Goal: Transaction & Acquisition: Purchase product/service

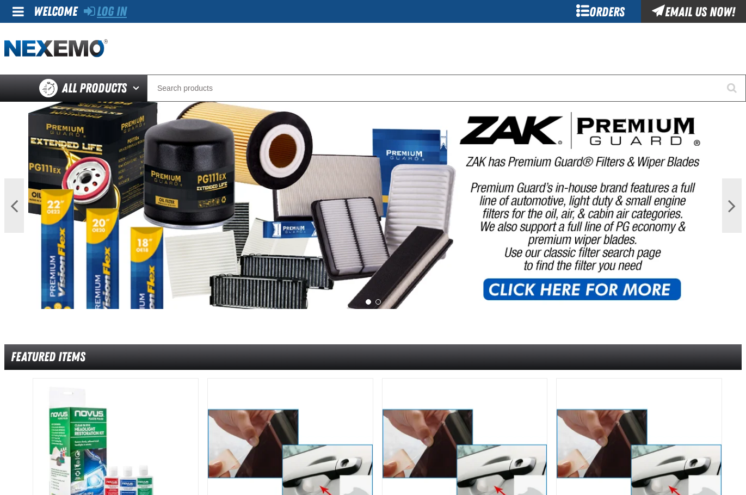
click at [111, 10] on link "Log In" at bounding box center [105, 11] width 43 height 15
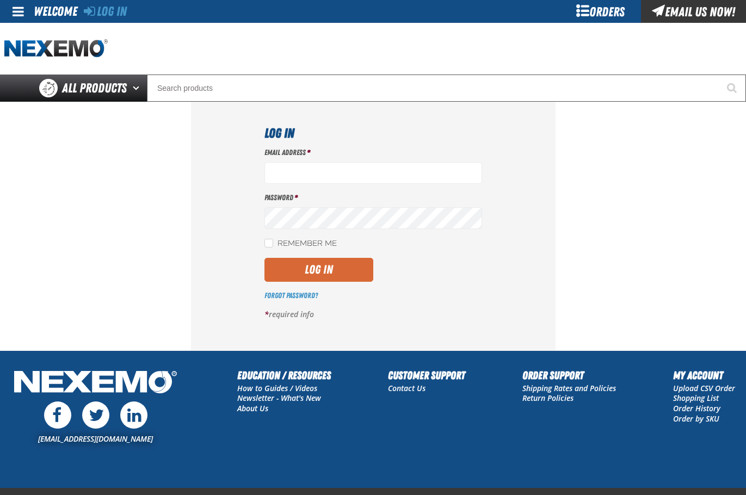
type input "[EMAIL_ADDRESS][DOMAIN_NAME]"
click at [354, 272] on button "Log In" at bounding box center [319, 270] width 109 height 24
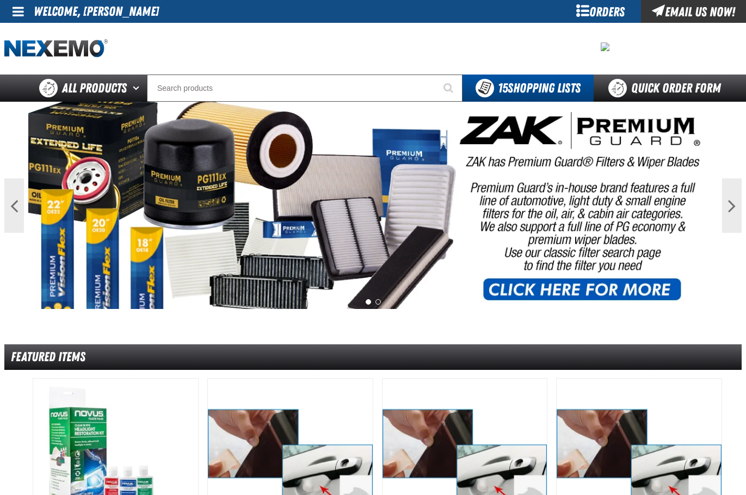
click at [616, 9] on div "Orders" at bounding box center [601, 11] width 82 height 23
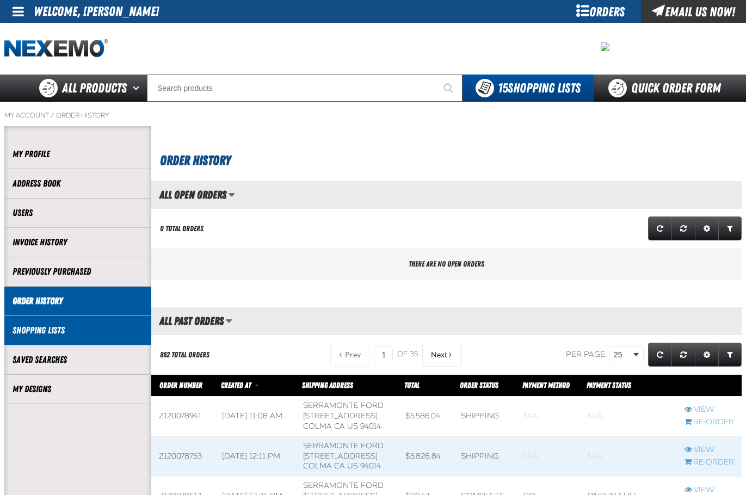
click at [115, 340] on li "Shopping Lists" at bounding box center [77, 330] width 147 height 29
click at [45, 336] on link "Shopping Lists" at bounding box center [78, 330] width 131 height 13
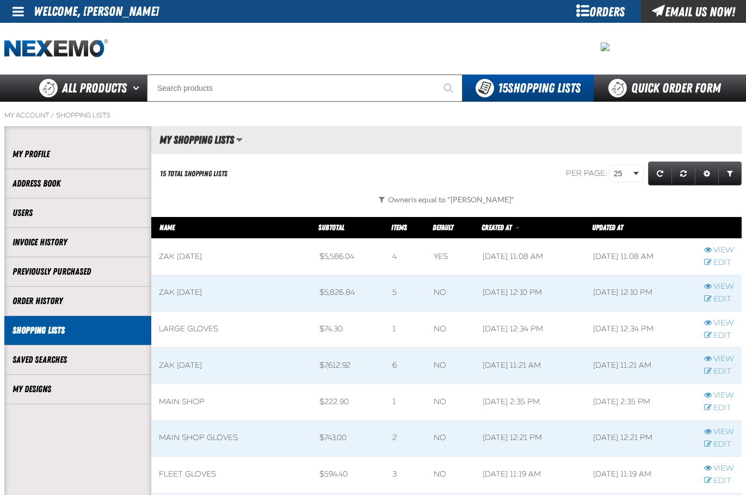
scroll to position [1, 1]
click at [714, 372] on link "Edit" at bounding box center [720, 372] width 30 height 10
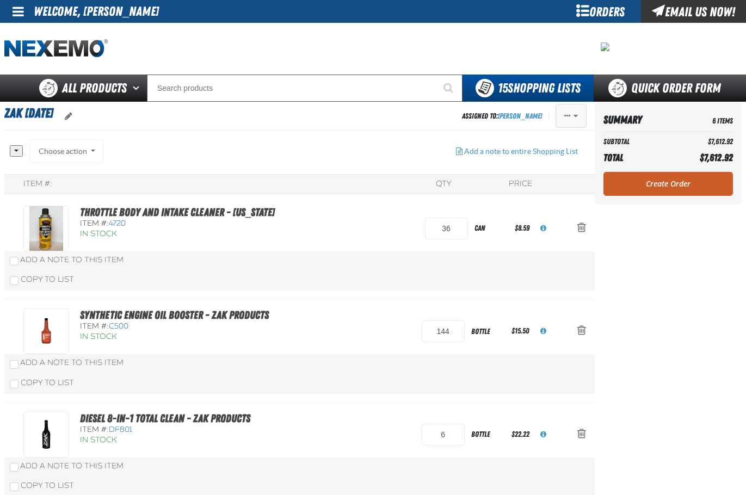
click at [575, 112] on span "Actions of Zak 8.27.2025" at bounding box center [576, 116] width 4 height 8
click at [563, 203] on button "Delete" at bounding box center [548, 199] width 75 height 19
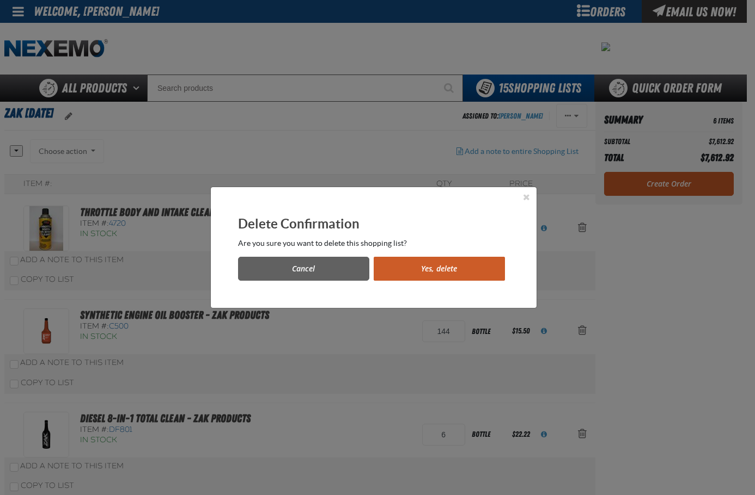
click at [479, 283] on div "Delete Confirmation Are you sure you want to delete this shopping list? Cancel …" at bounding box center [374, 247] width 326 height 121
click at [472, 263] on button "Yes, delete" at bounding box center [438, 269] width 131 height 24
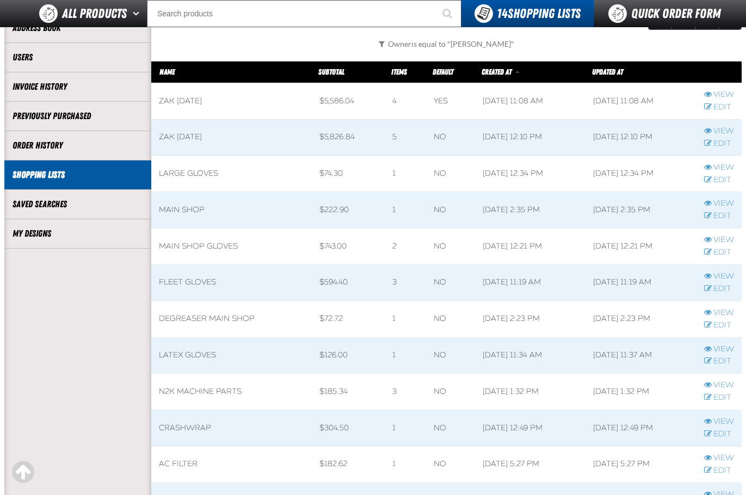
scroll to position [110, 0]
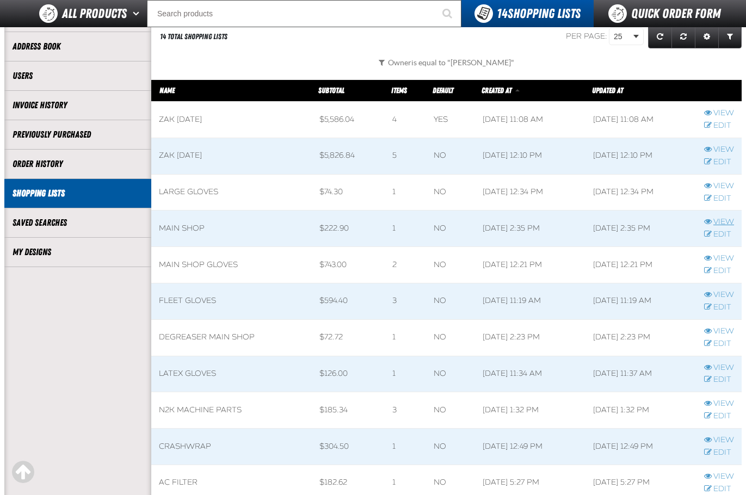
click at [726, 222] on link "View" at bounding box center [720, 222] width 30 height 10
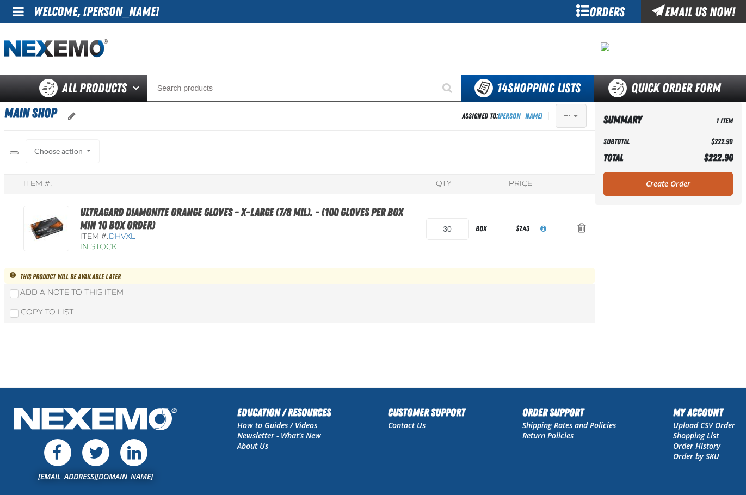
click at [583, 114] on button "Actions of MAIN SHOP" at bounding box center [571, 116] width 31 height 24
click at [555, 212] on button "Delete" at bounding box center [548, 218] width 75 height 19
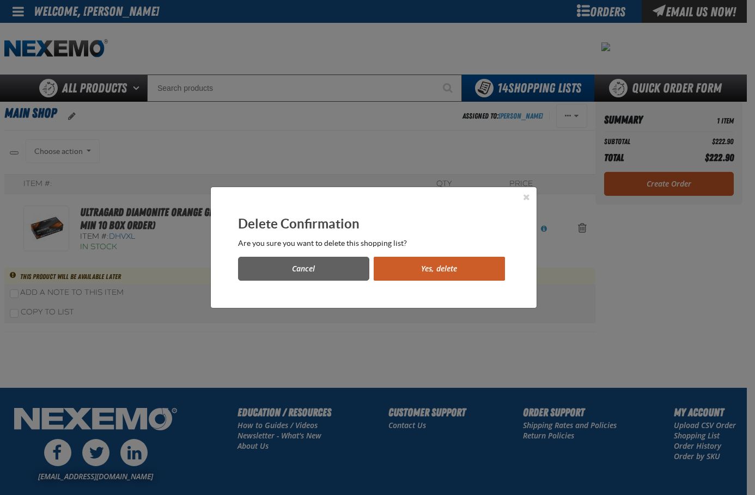
click at [411, 273] on button "Yes, delete" at bounding box center [438, 269] width 131 height 24
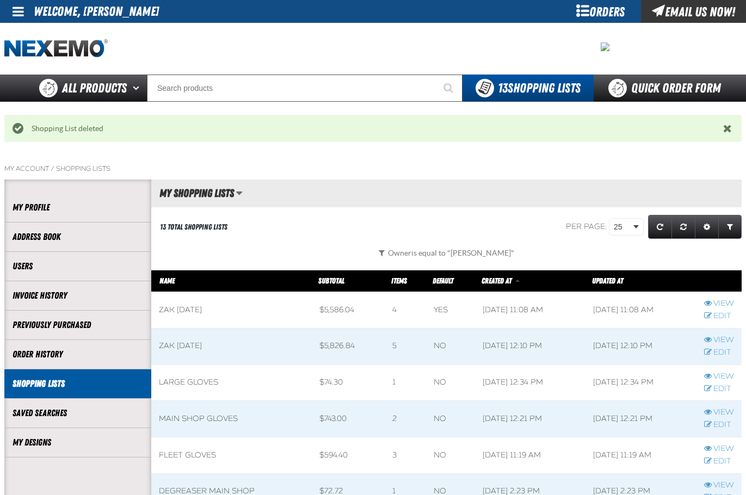
scroll to position [1, 1]
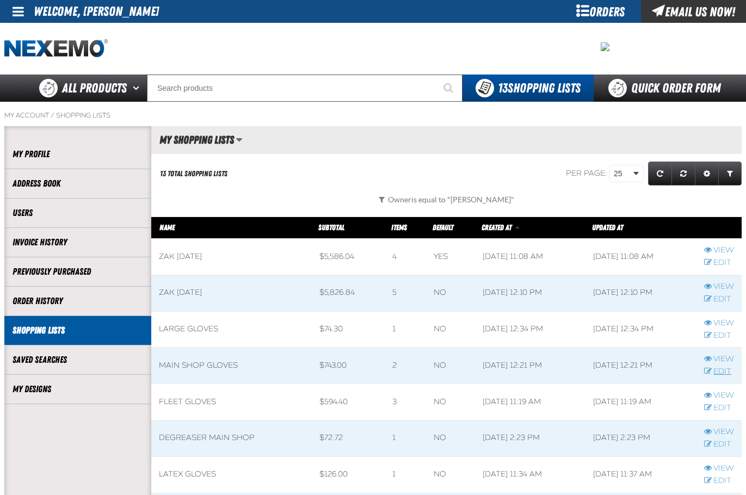
click at [723, 369] on link "Edit" at bounding box center [720, 372] width 30 height 10
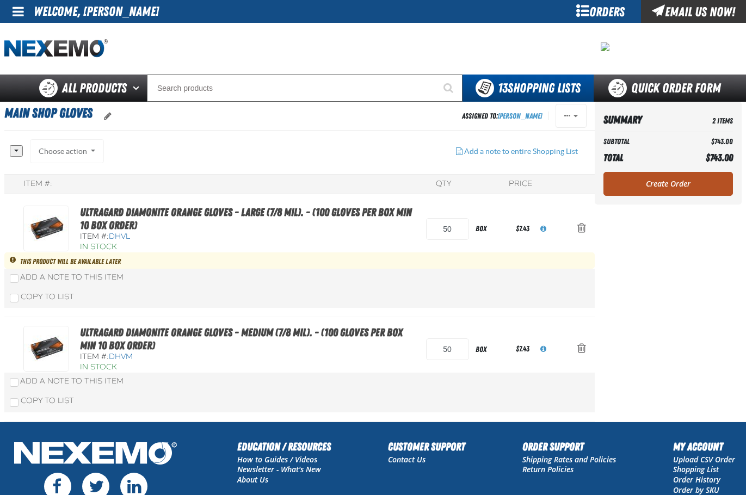
click at [647, 176] on link "Create Order" at bounding box center [669, 184] width 130 height 24
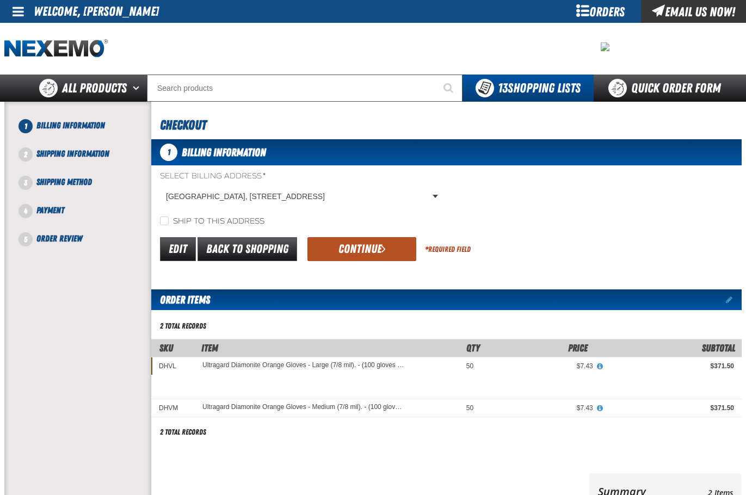
click at [372, 249] on button "Continue" at bounding box center [362, 249] width 109 height 24
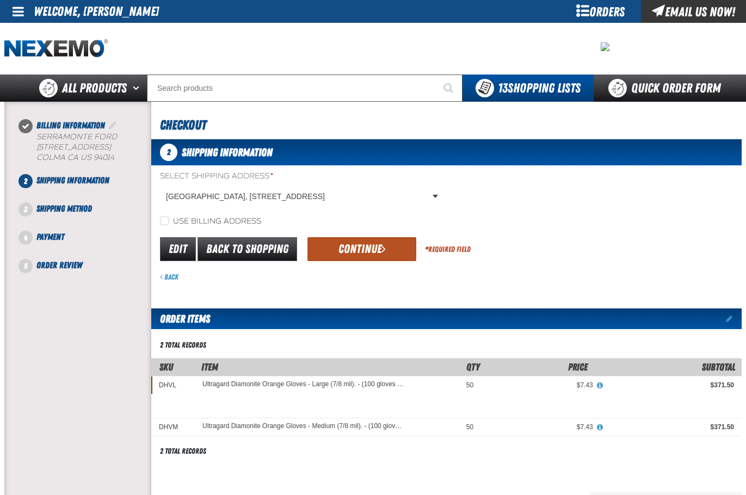
click at [387, 253] on button "Continue" at bounding box center [362, 249] width 109 height 24
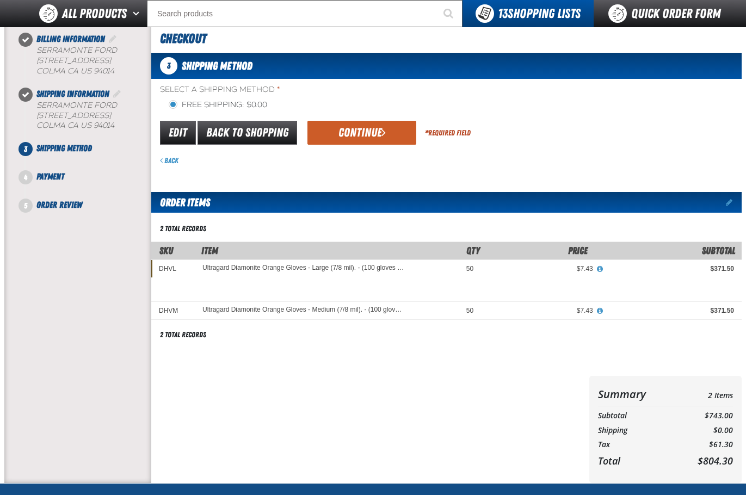
scroll to position [54, 0]
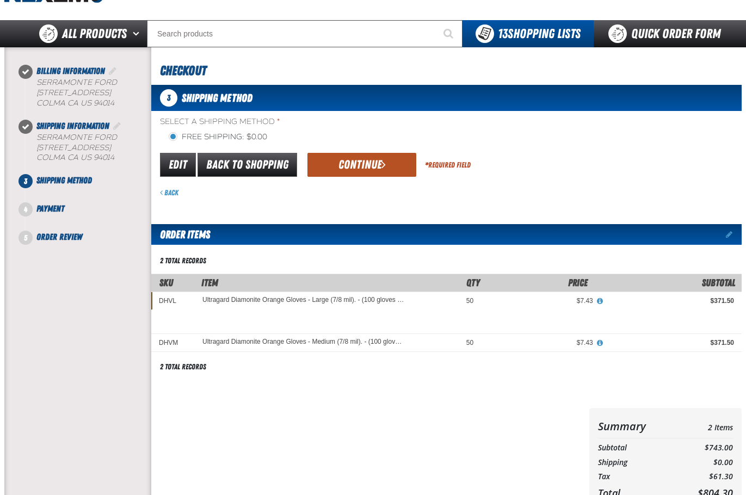
click at [379, 167] on button "Continue" at bounding box center [362, 165] width 109 height 24
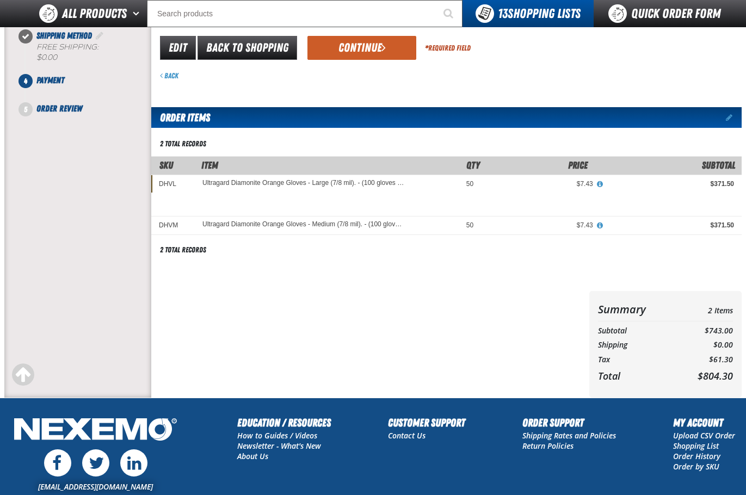
scroll to position [109, 0]
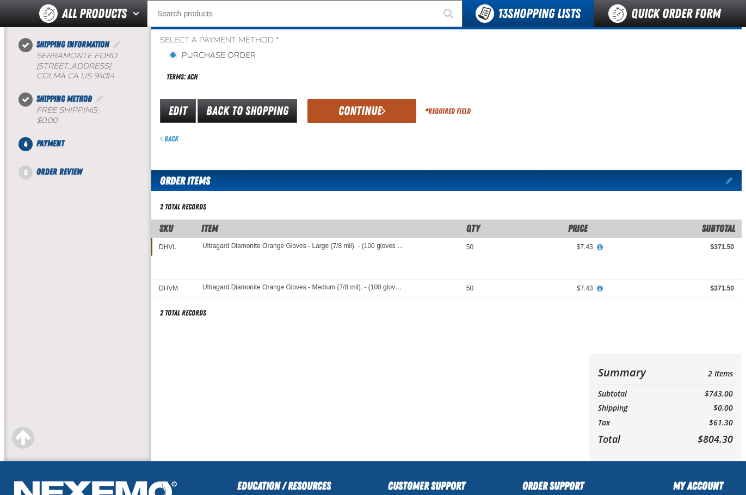
click at [364, 111] on button "Continue" at bounding box center [362, 111] width 109 height 24
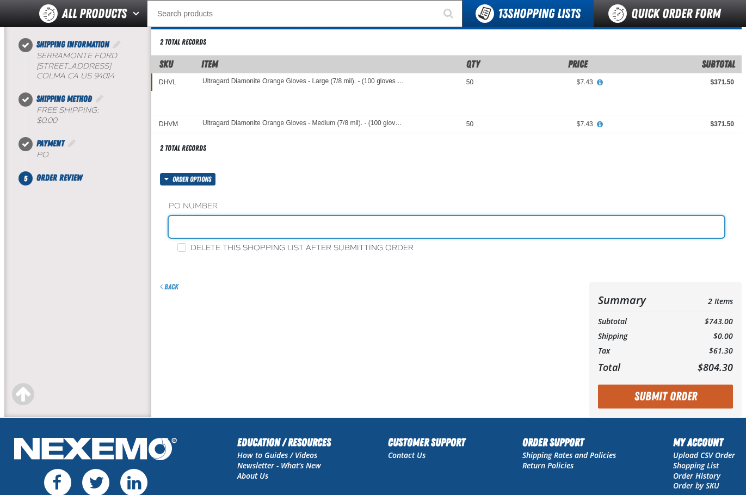
click at [362, 229] on input "text" at bounding box center [447, 227] width 556 height 22
type input "30632-FLEET"
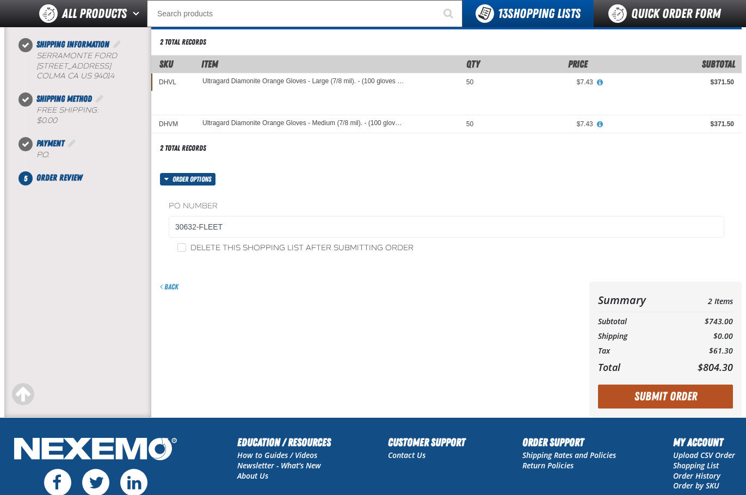
click at [661, 391] on button "Submit Order" at bounding box center [665, 397] width 135 height 24
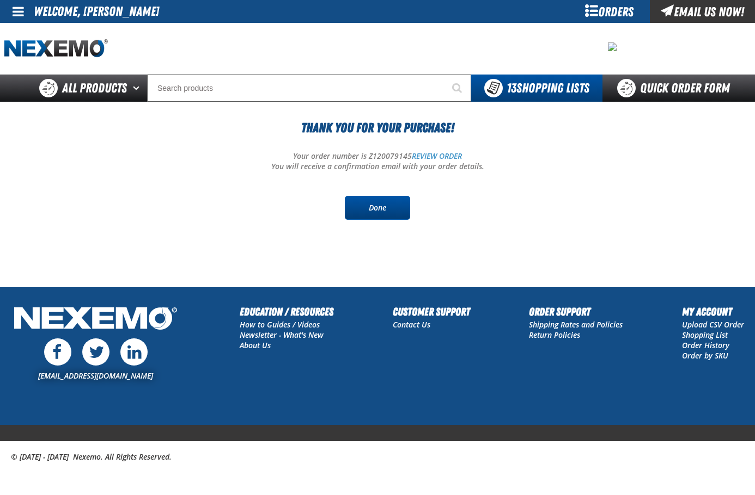
click at [394, 210] on link "Done" at bounding box center [377, 208] width 65 height 24
